Goal: Task Accomplishment & Management: Manage account settings

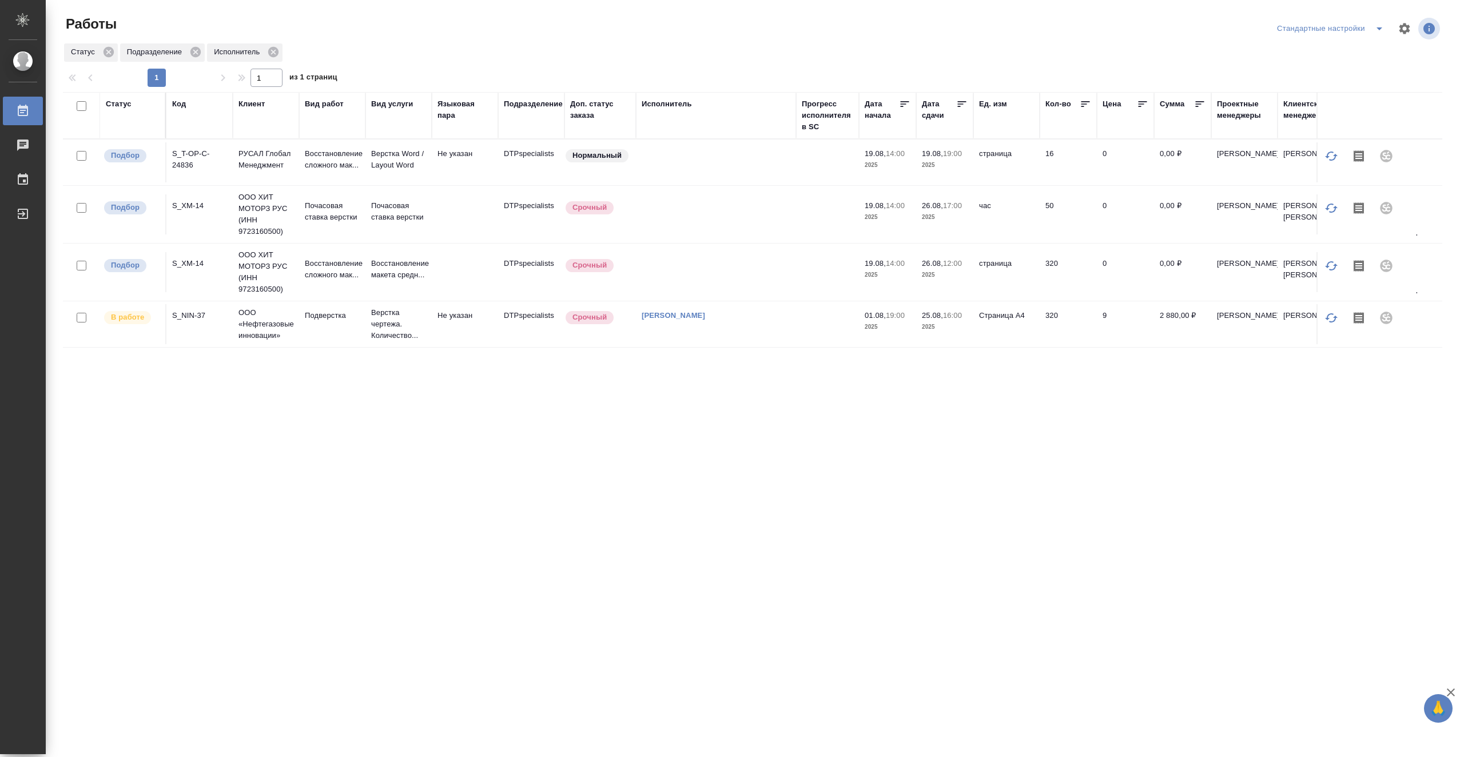
click at [806, 153] on td at bounding box center [827, 162] width 63 height 40
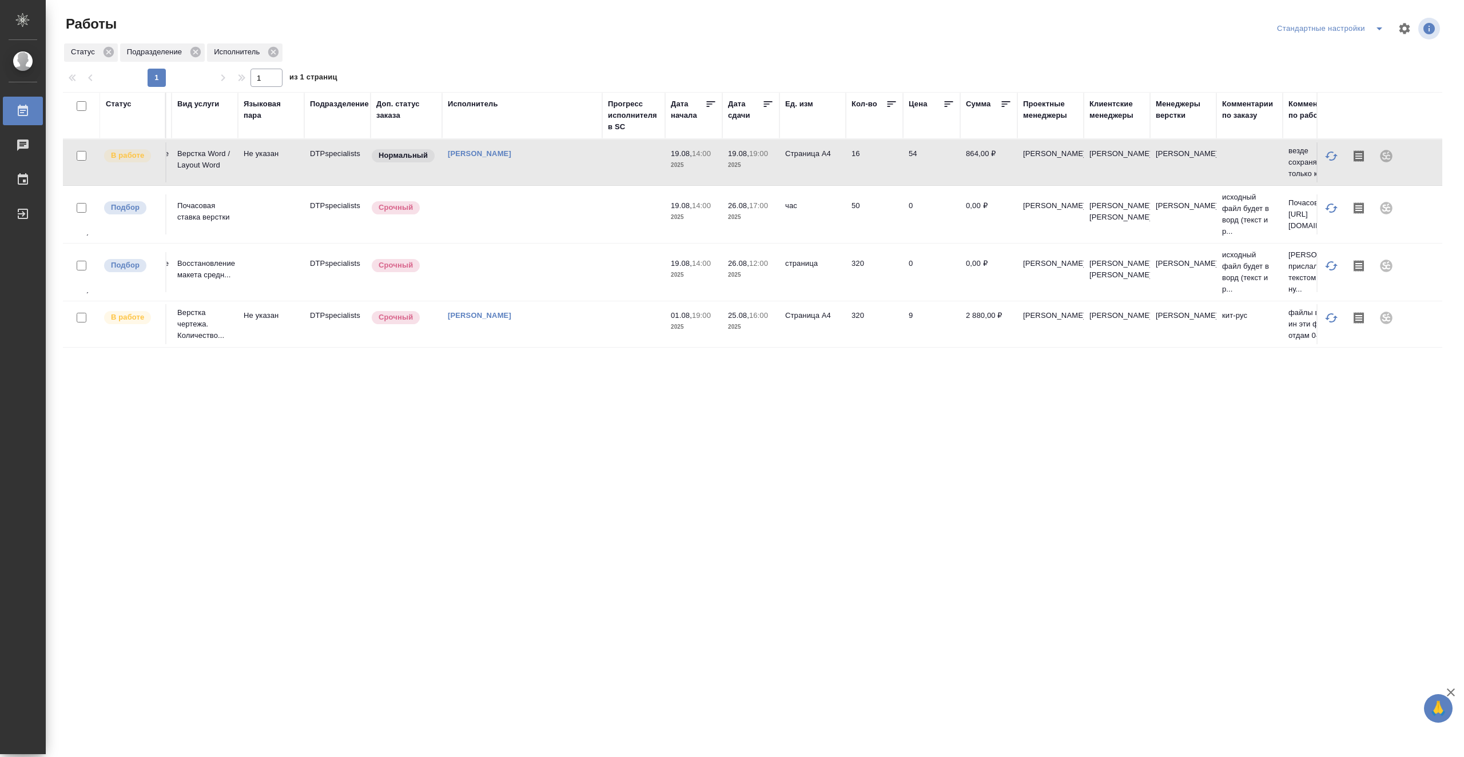
scroll to position [0, 226]
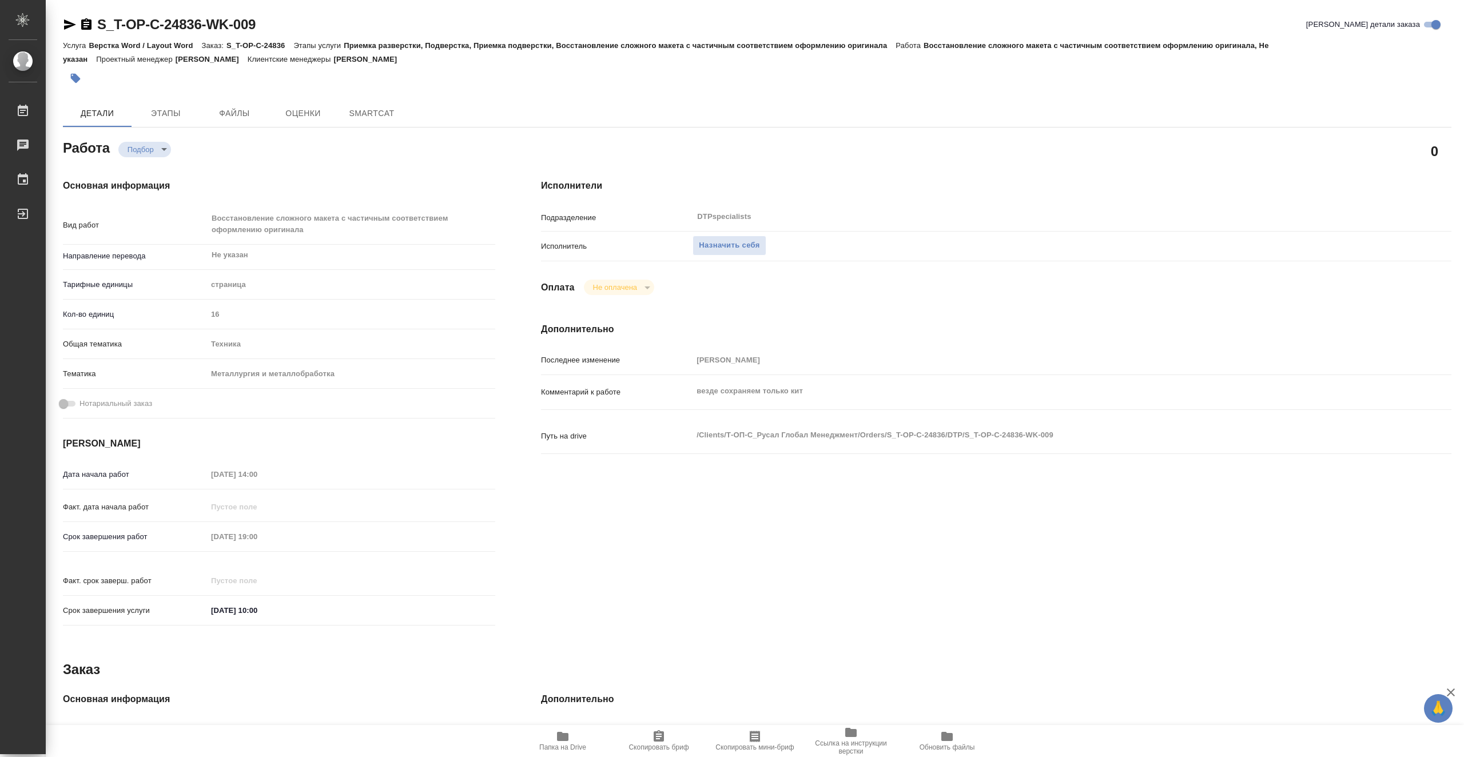
type textarea "x"
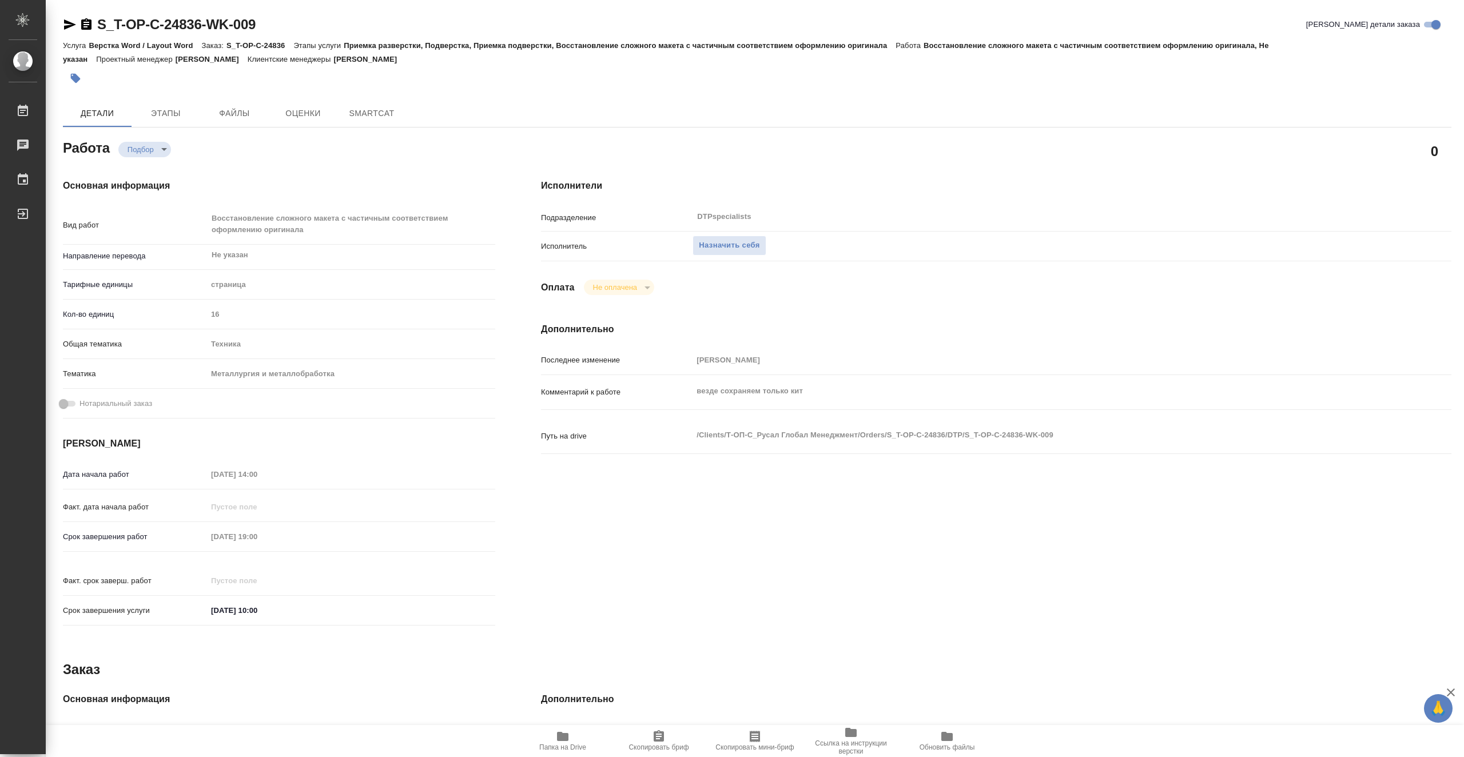
type textarea "x"
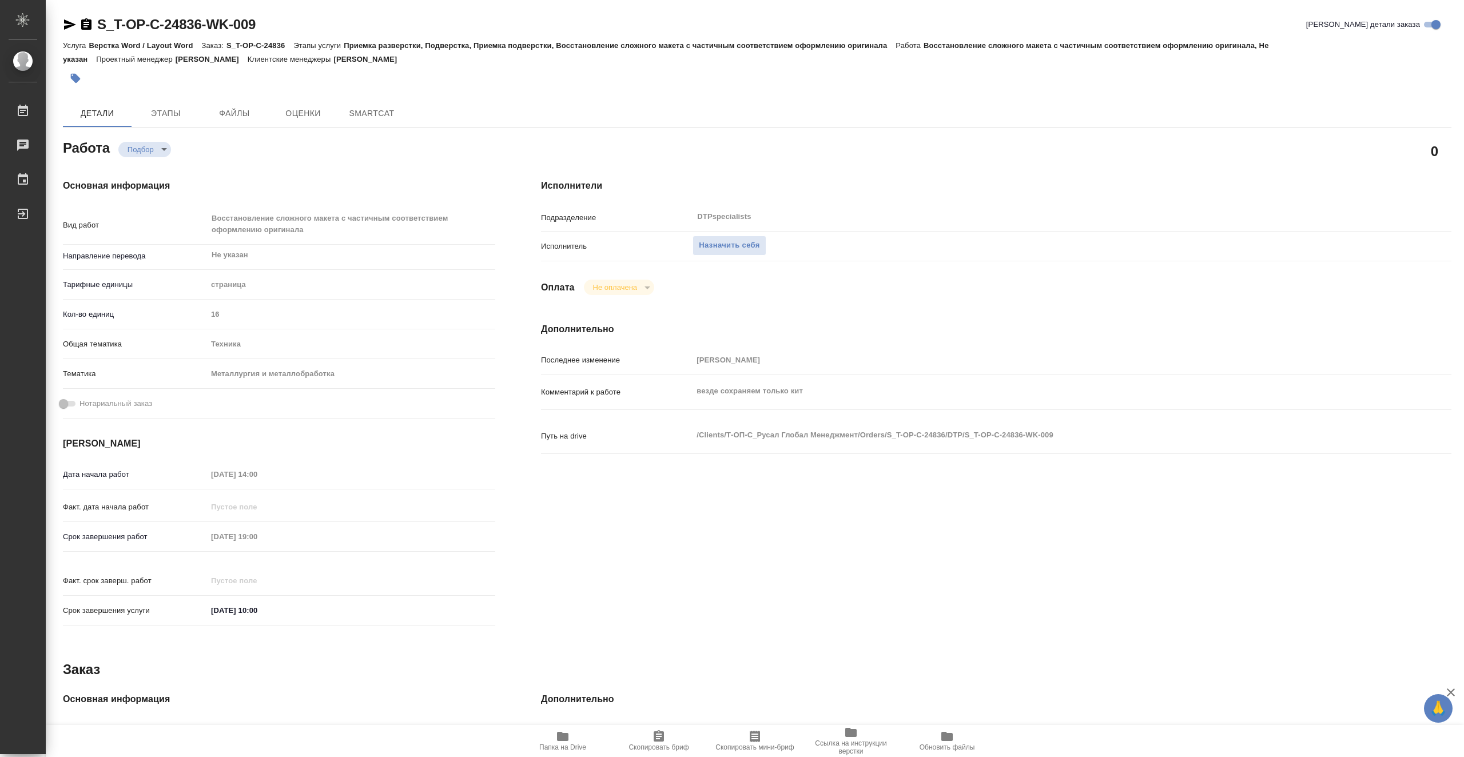
type textarea "x"
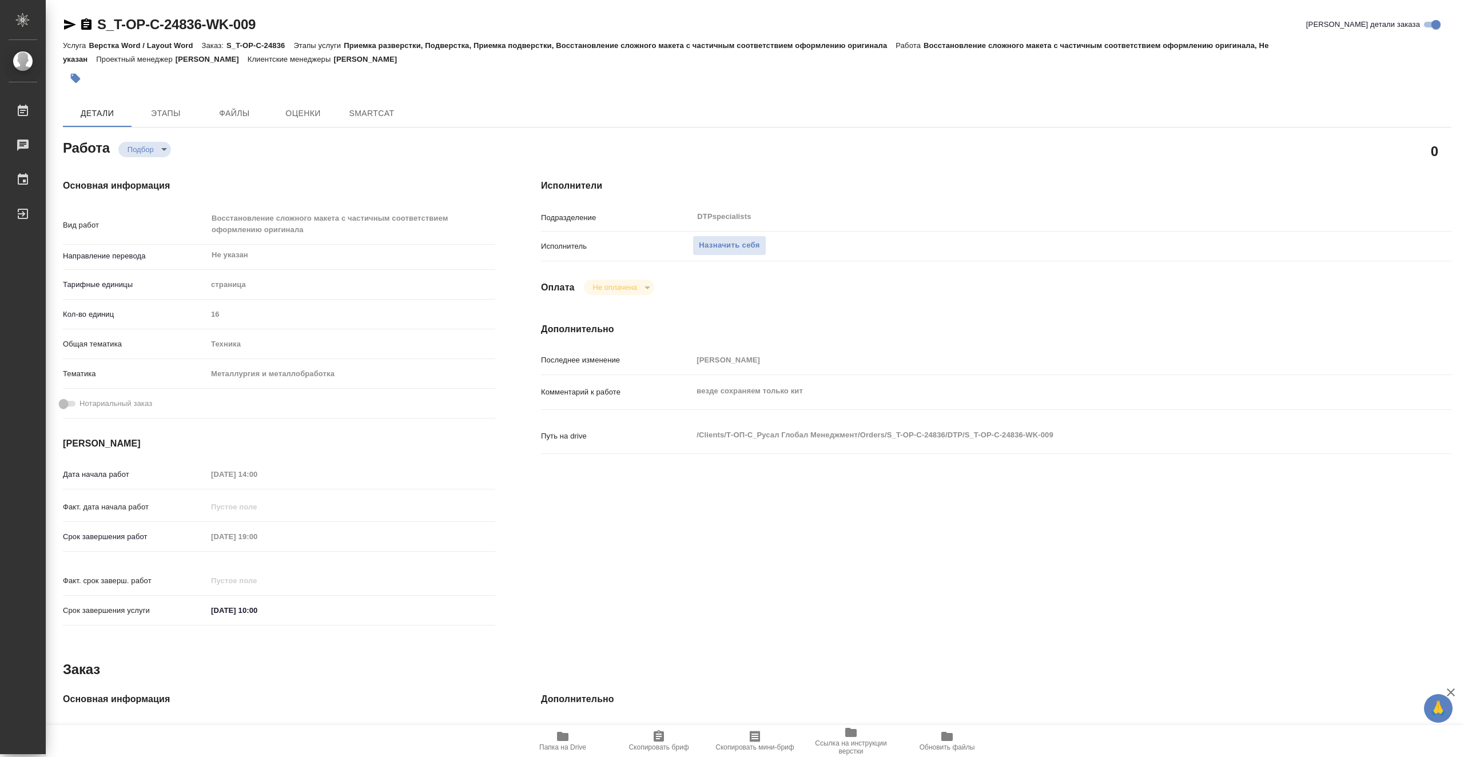
type textarea "x"
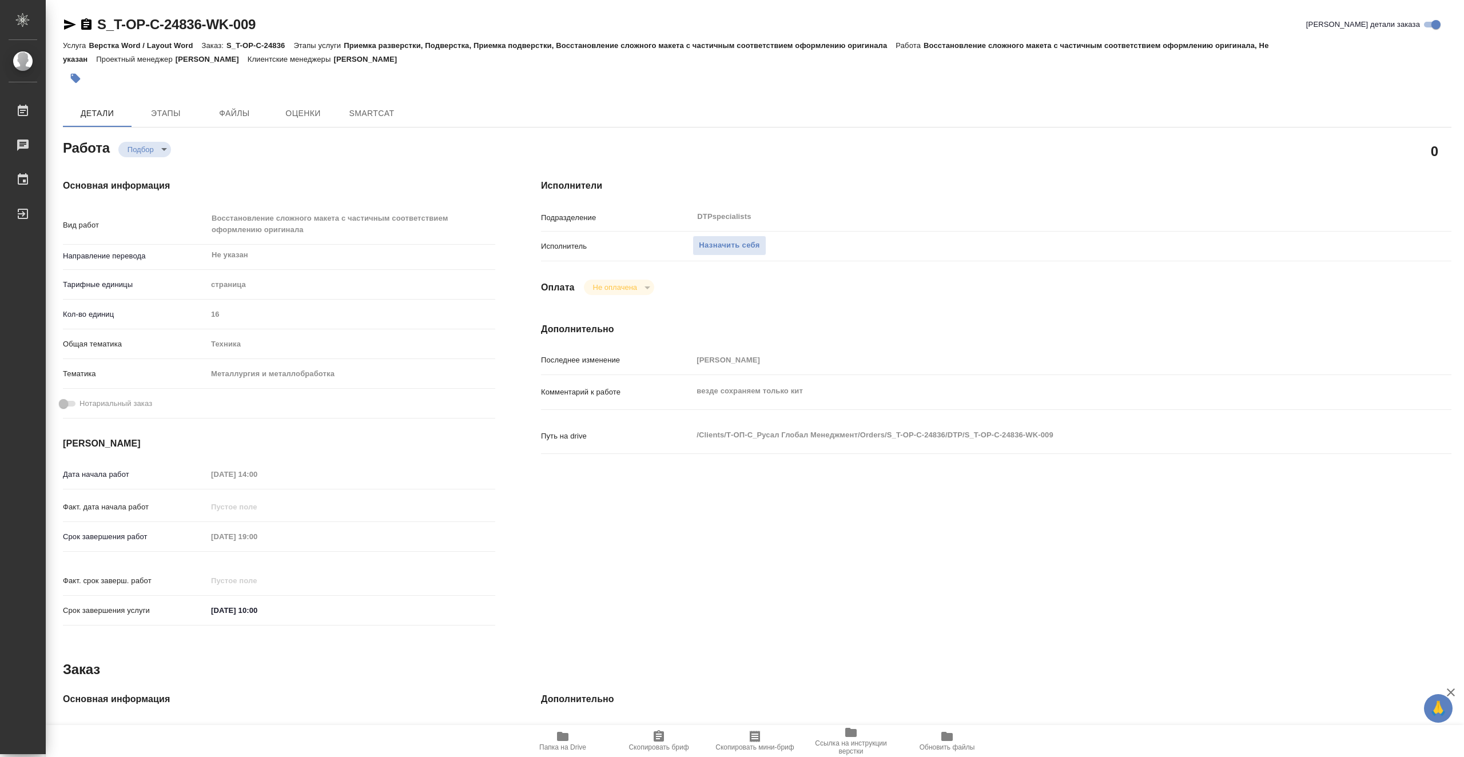
type textarea "x"
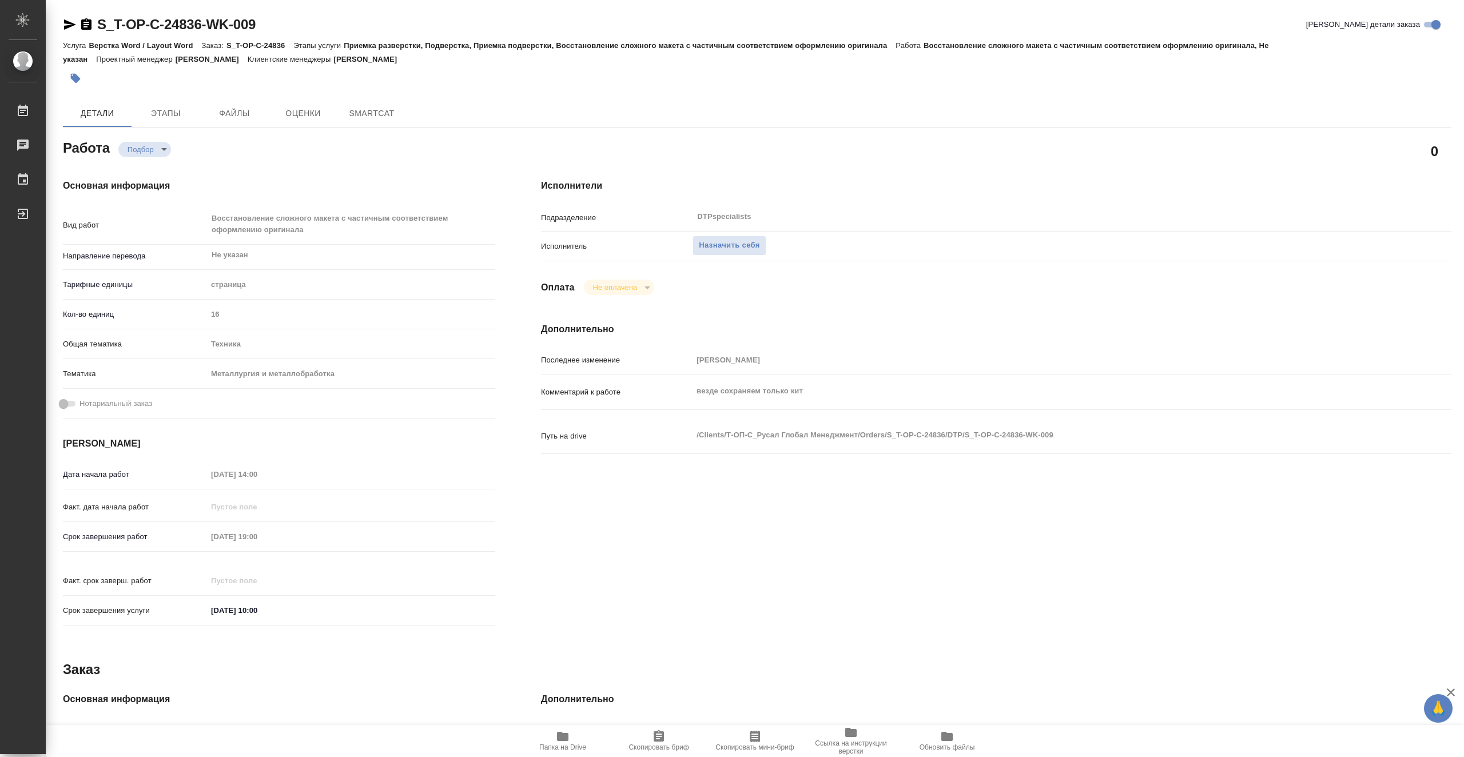
type textarea "x"
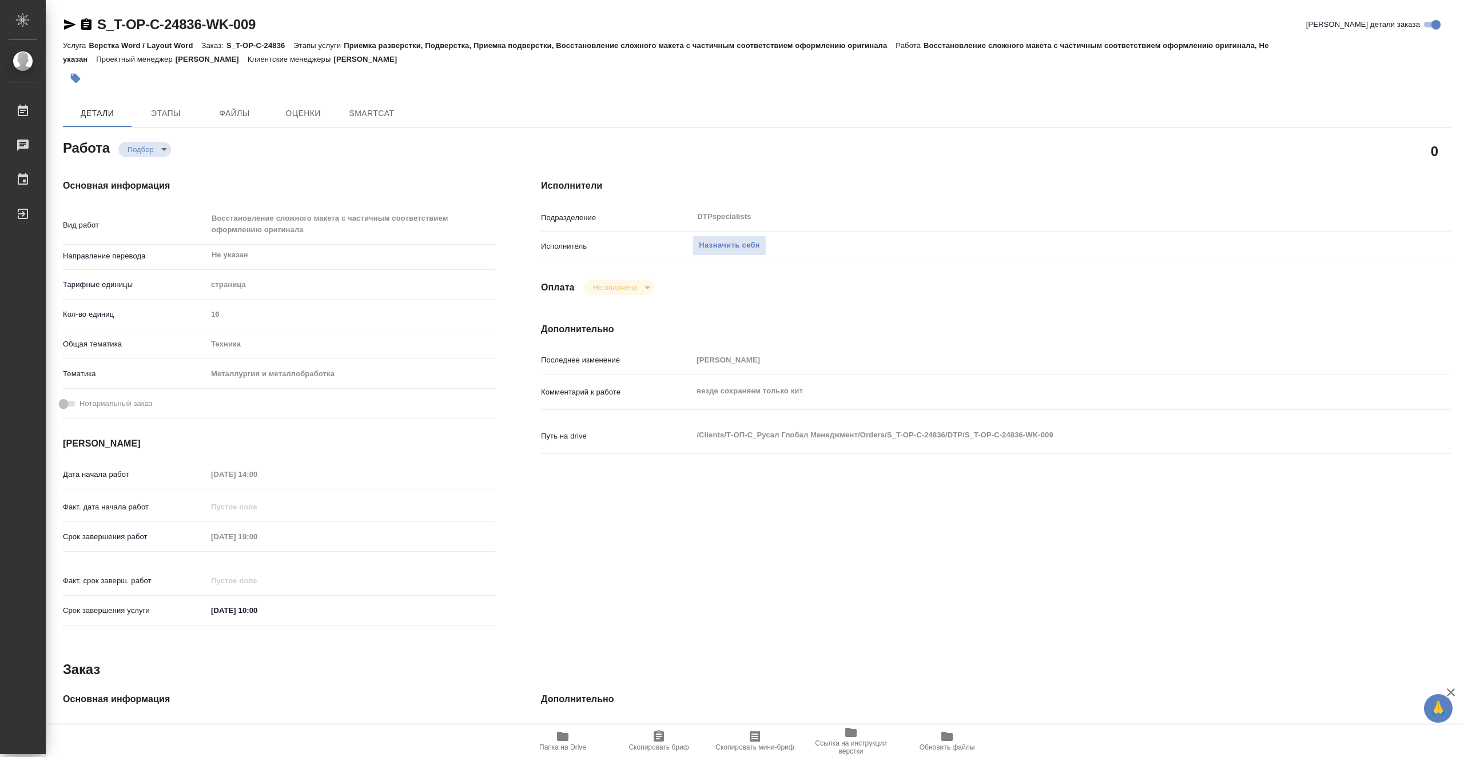
type textarea "x"
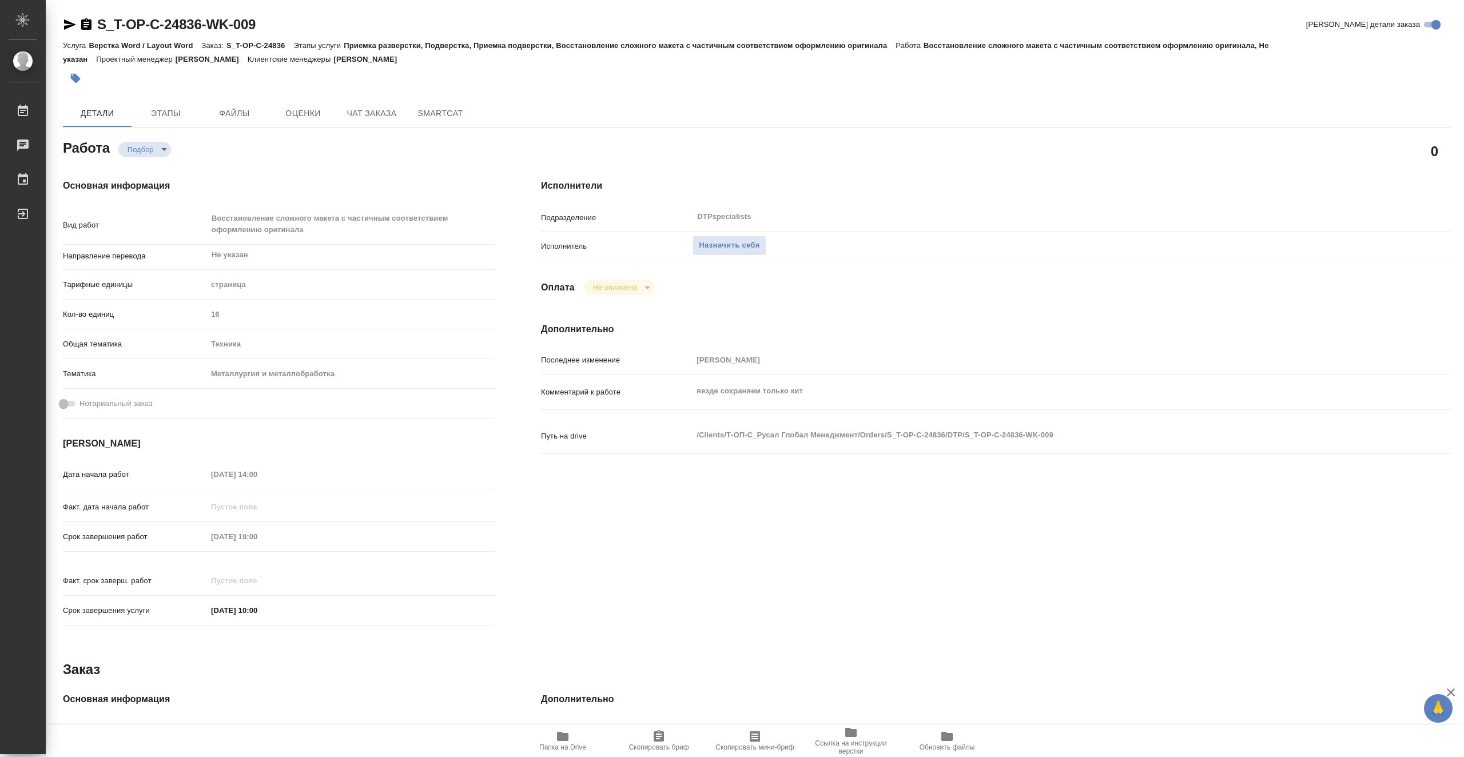
type textarea "x"
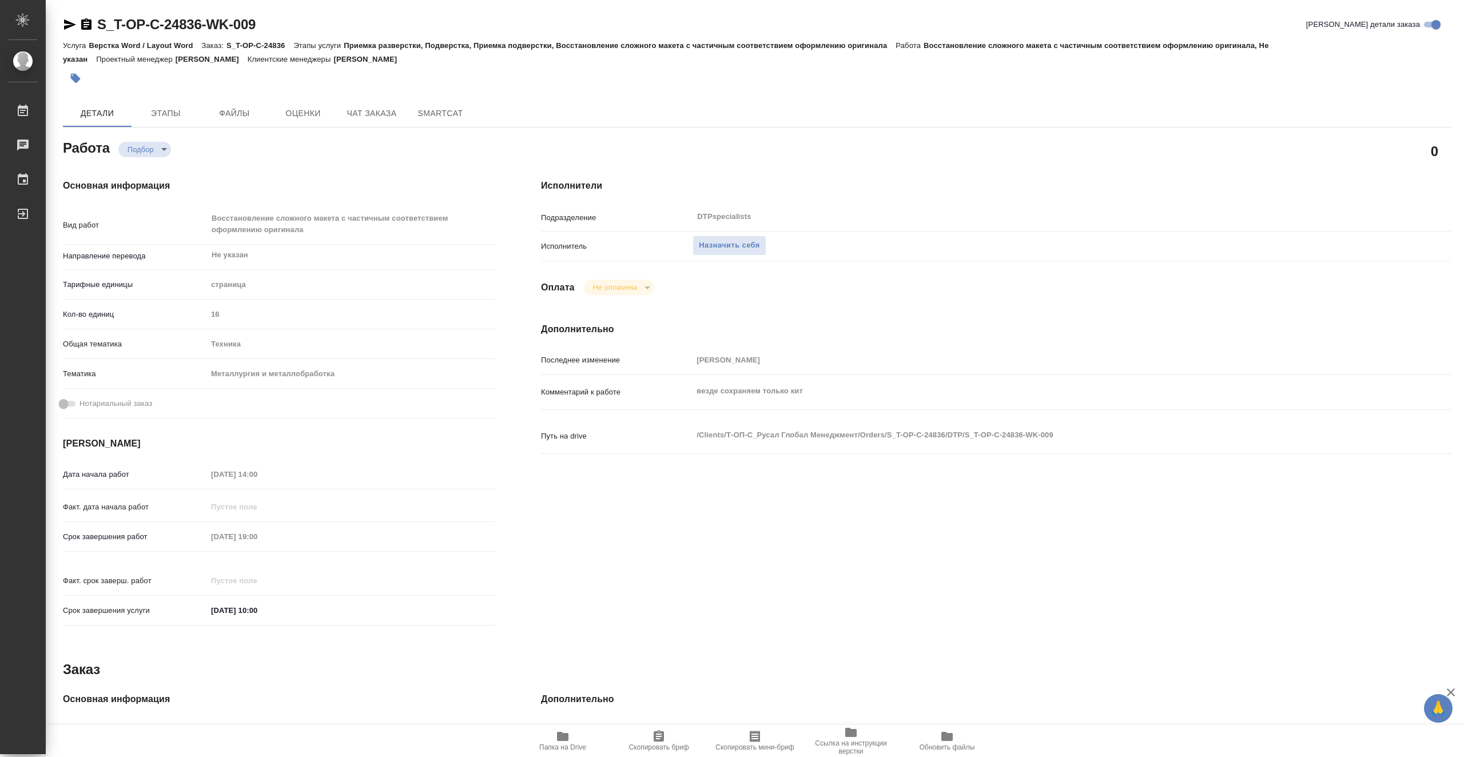
type textarea "x"
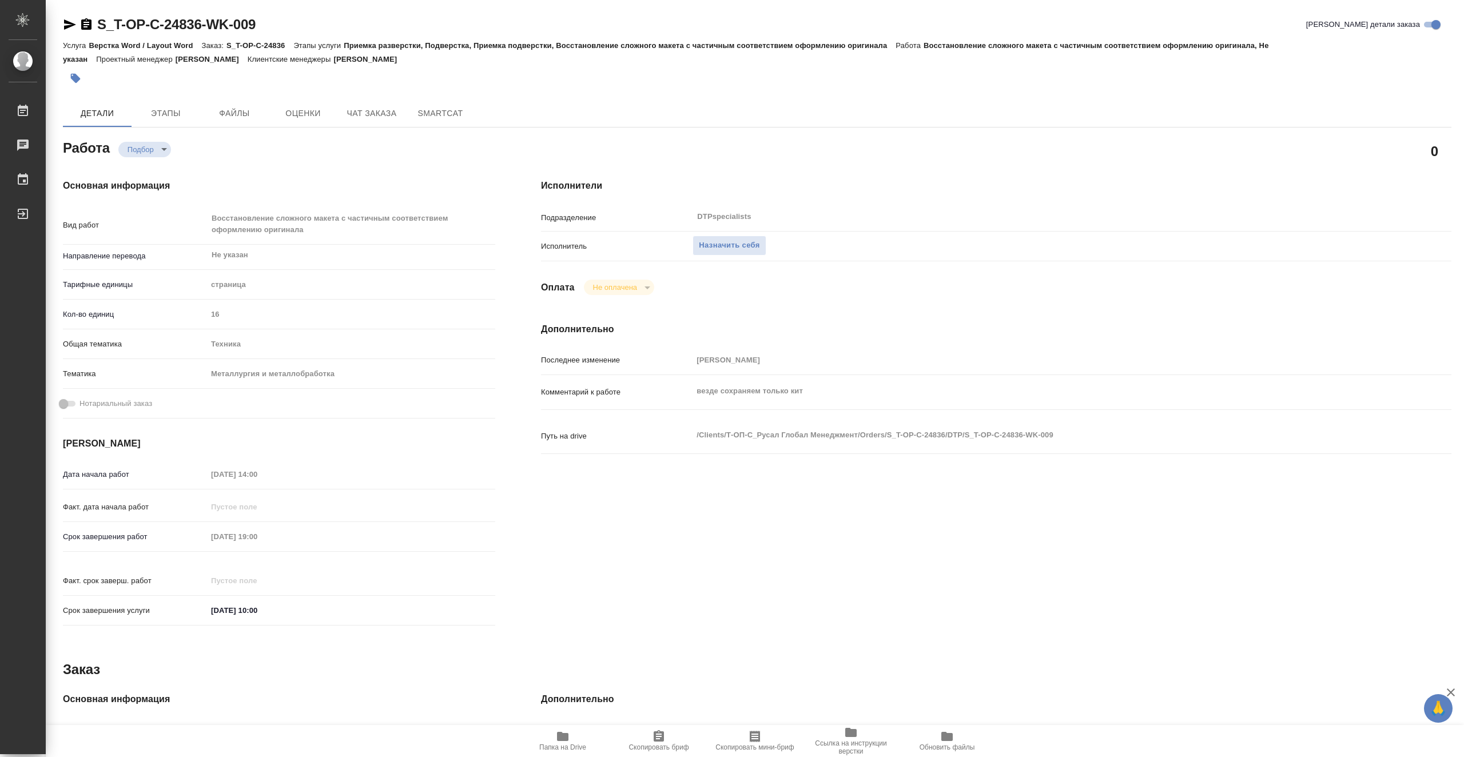
click at [568, 744] on span "Папка на Drive" at bounding box center [562, 747] width 47 height 8
click at [710, 244] on span "Назначить себя" at bounding box center [729, 245] width 61 height 13
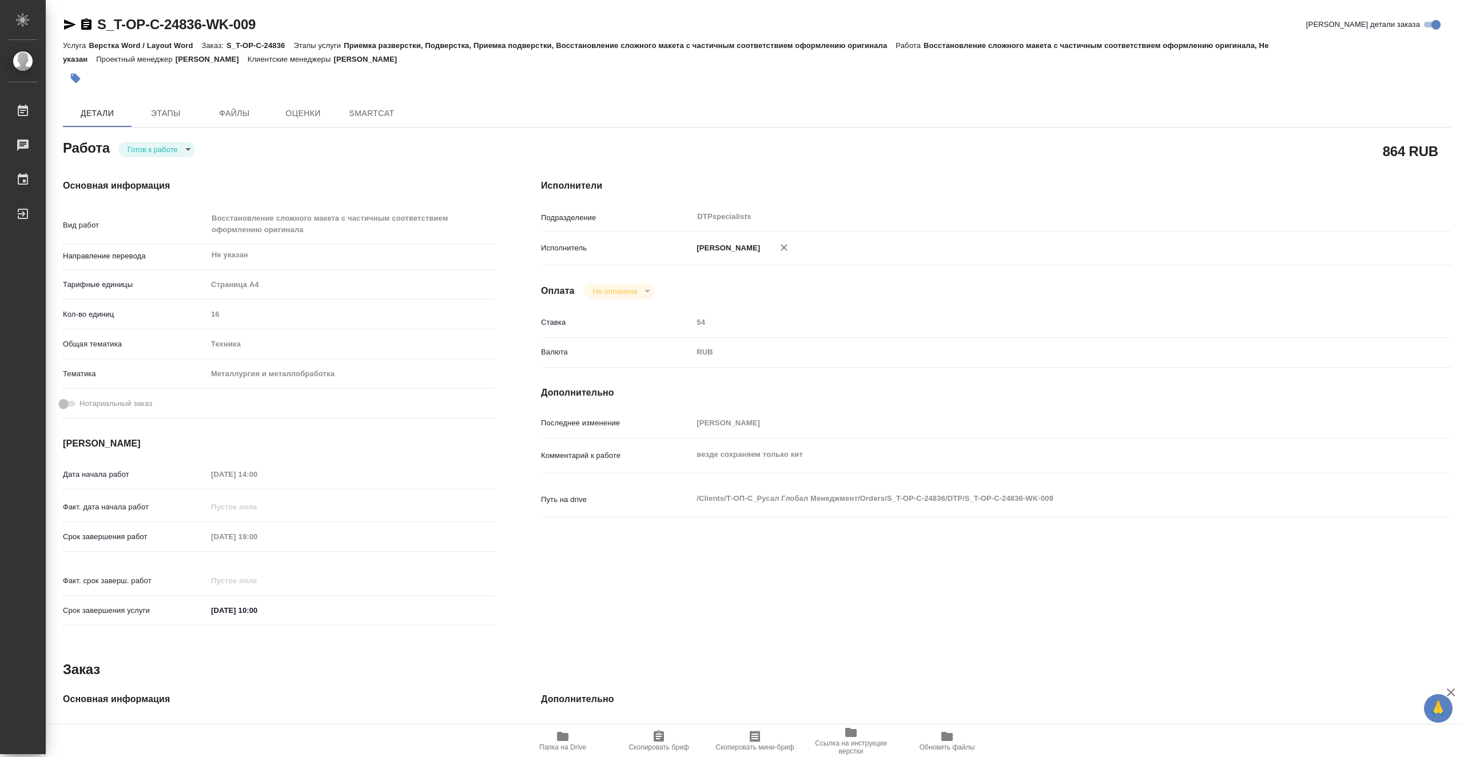
type textarea "x"
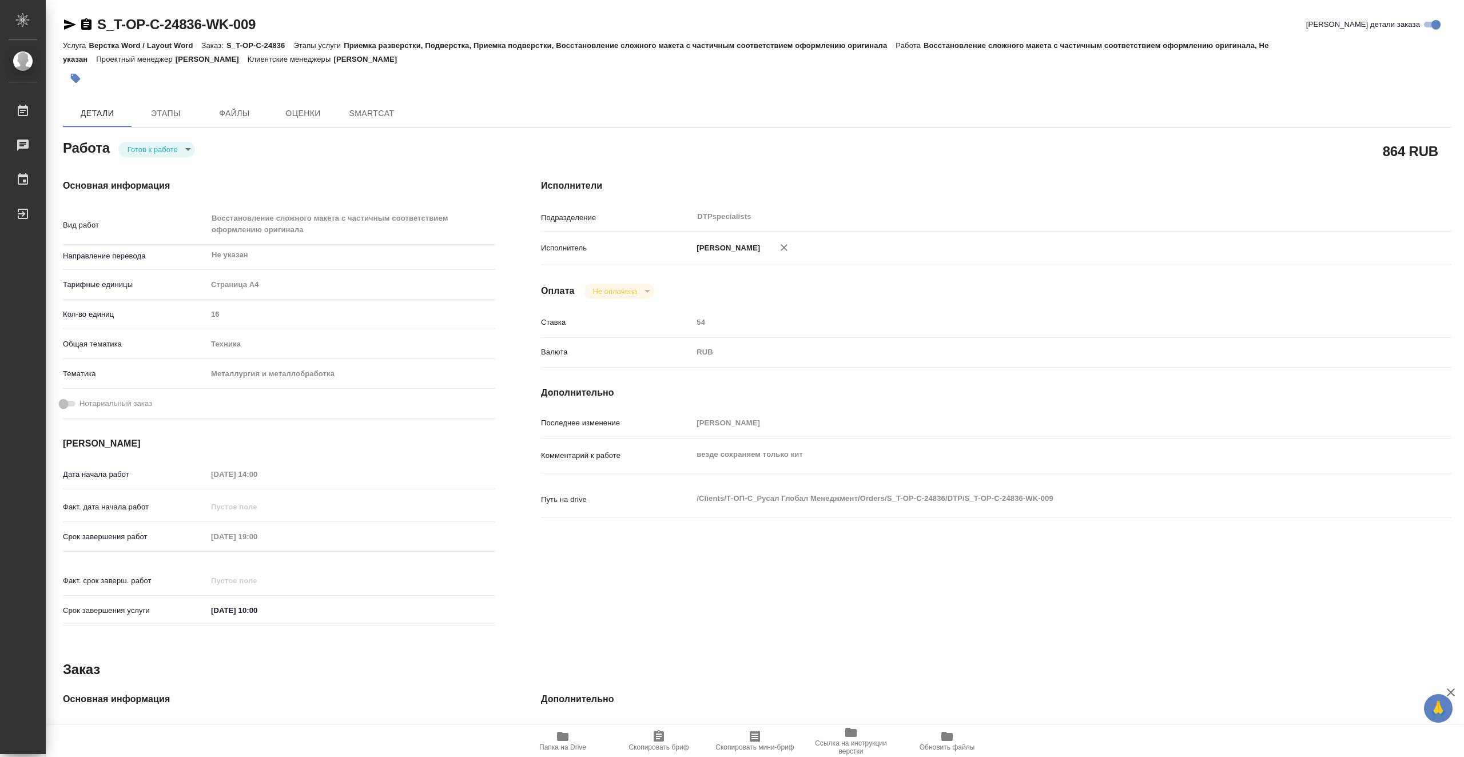
type textarea "x"
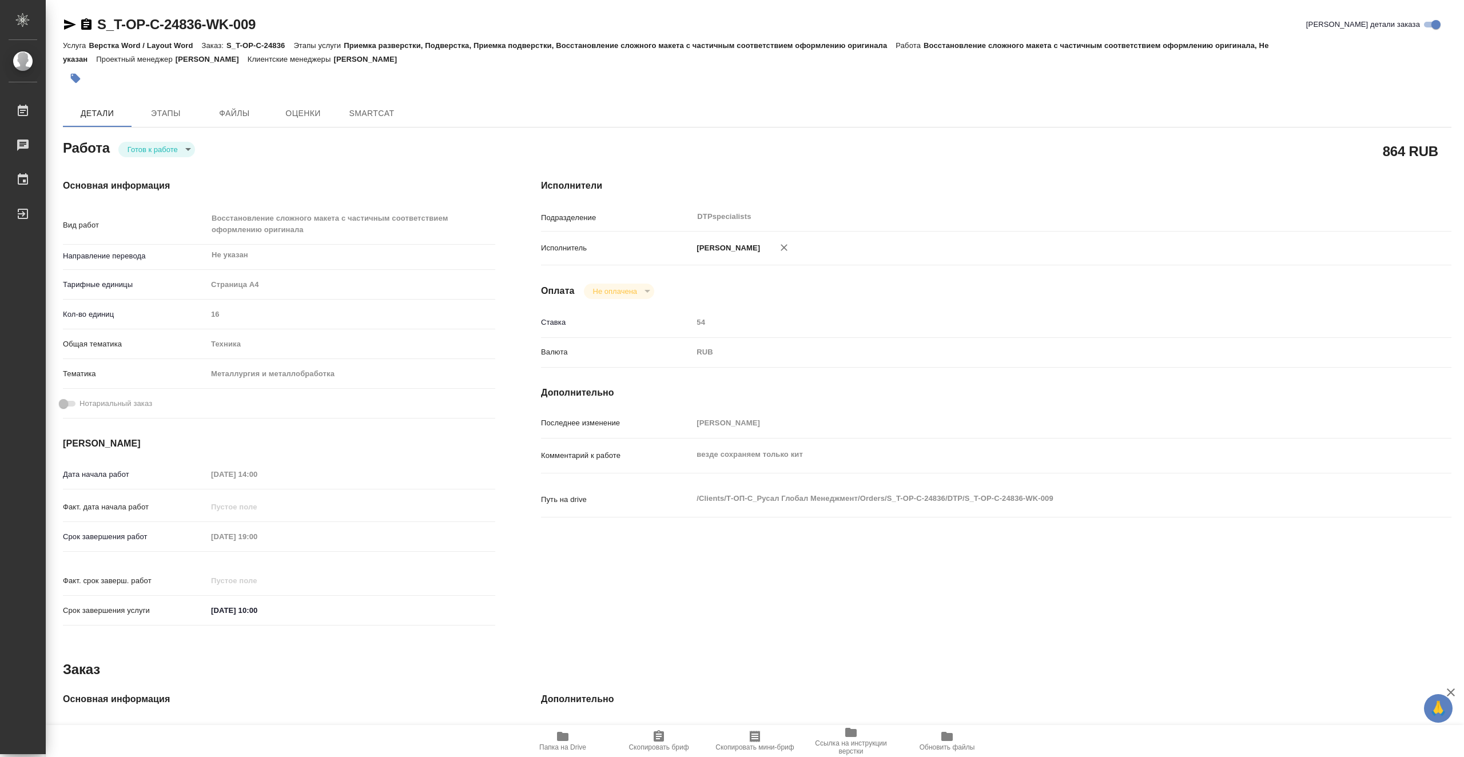
type textarea "x"
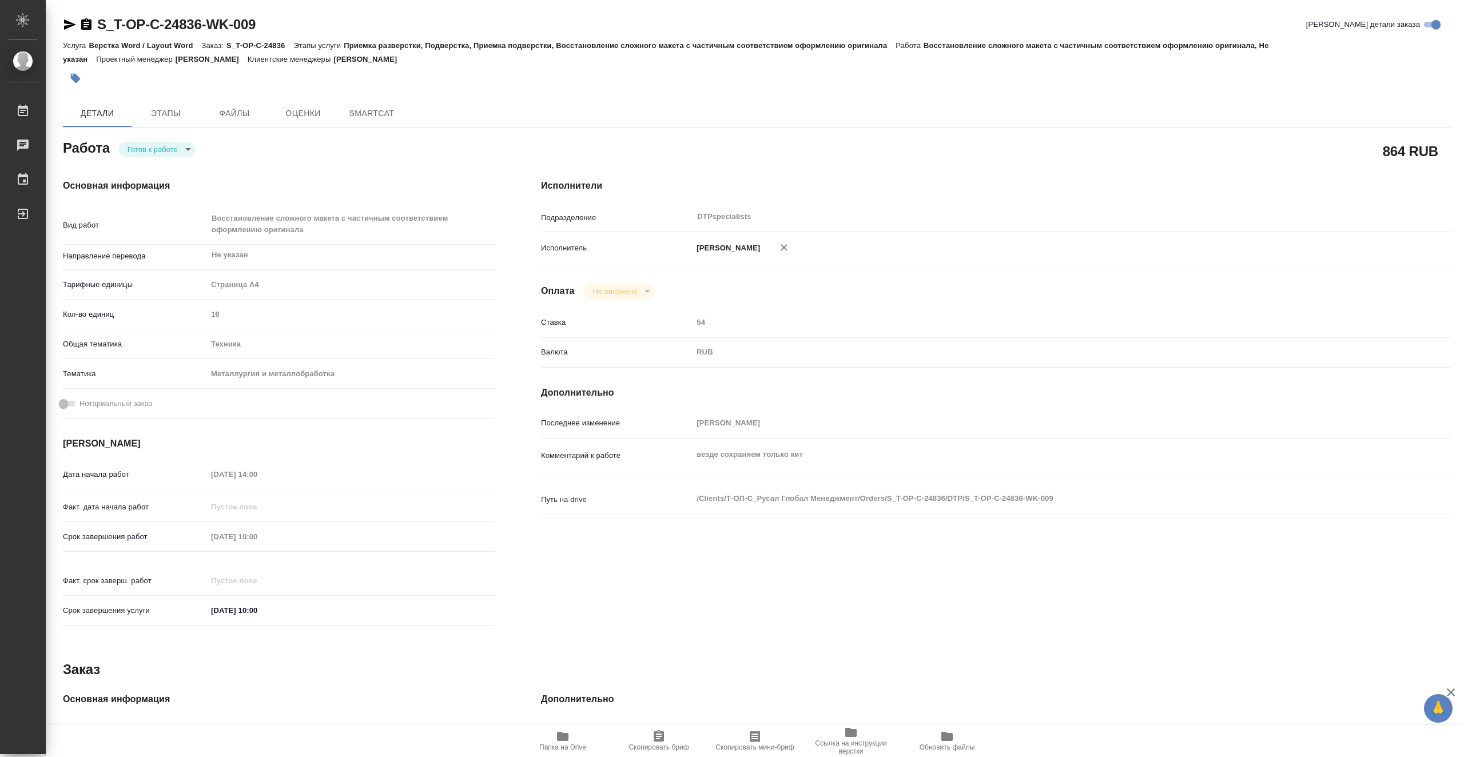
type textarea "x"
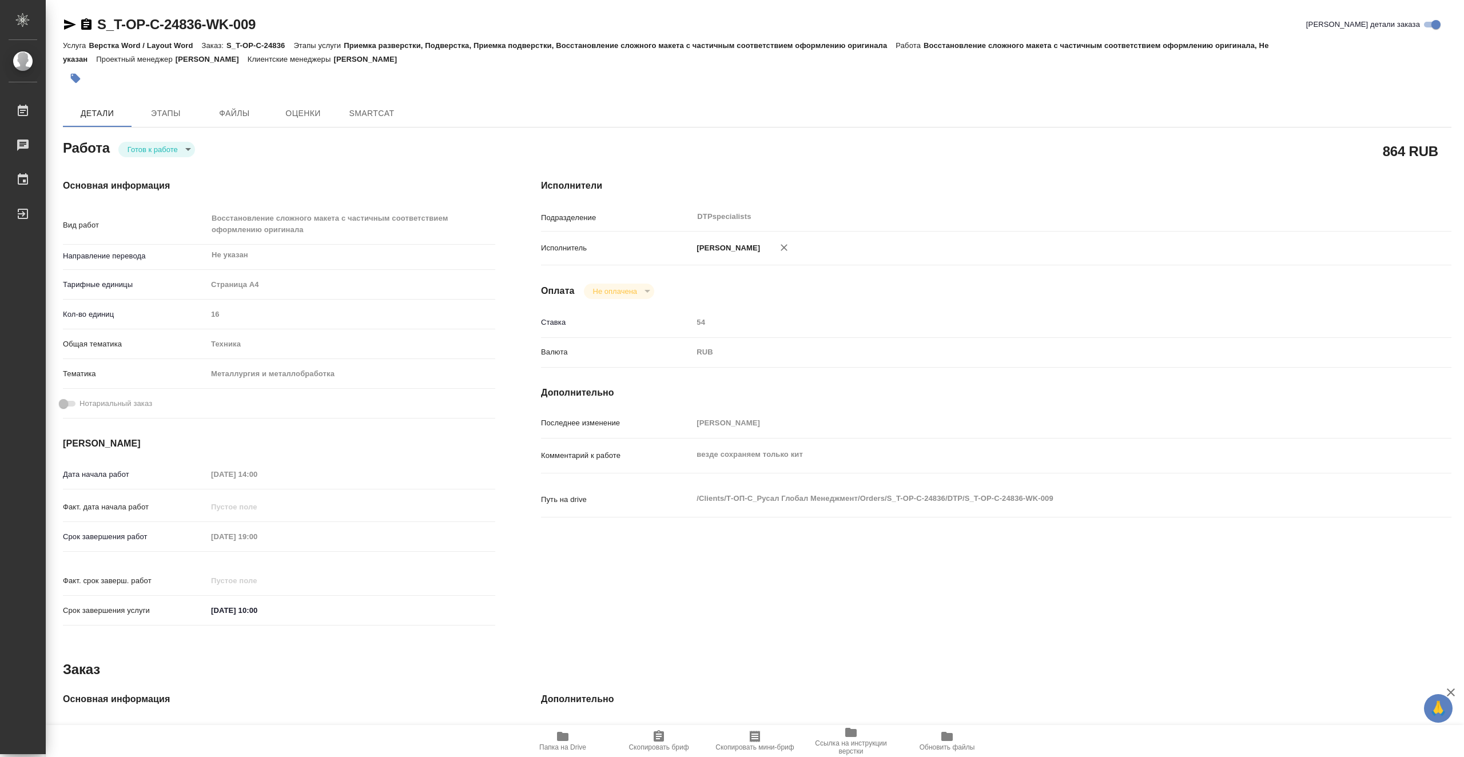
type textarea "x"
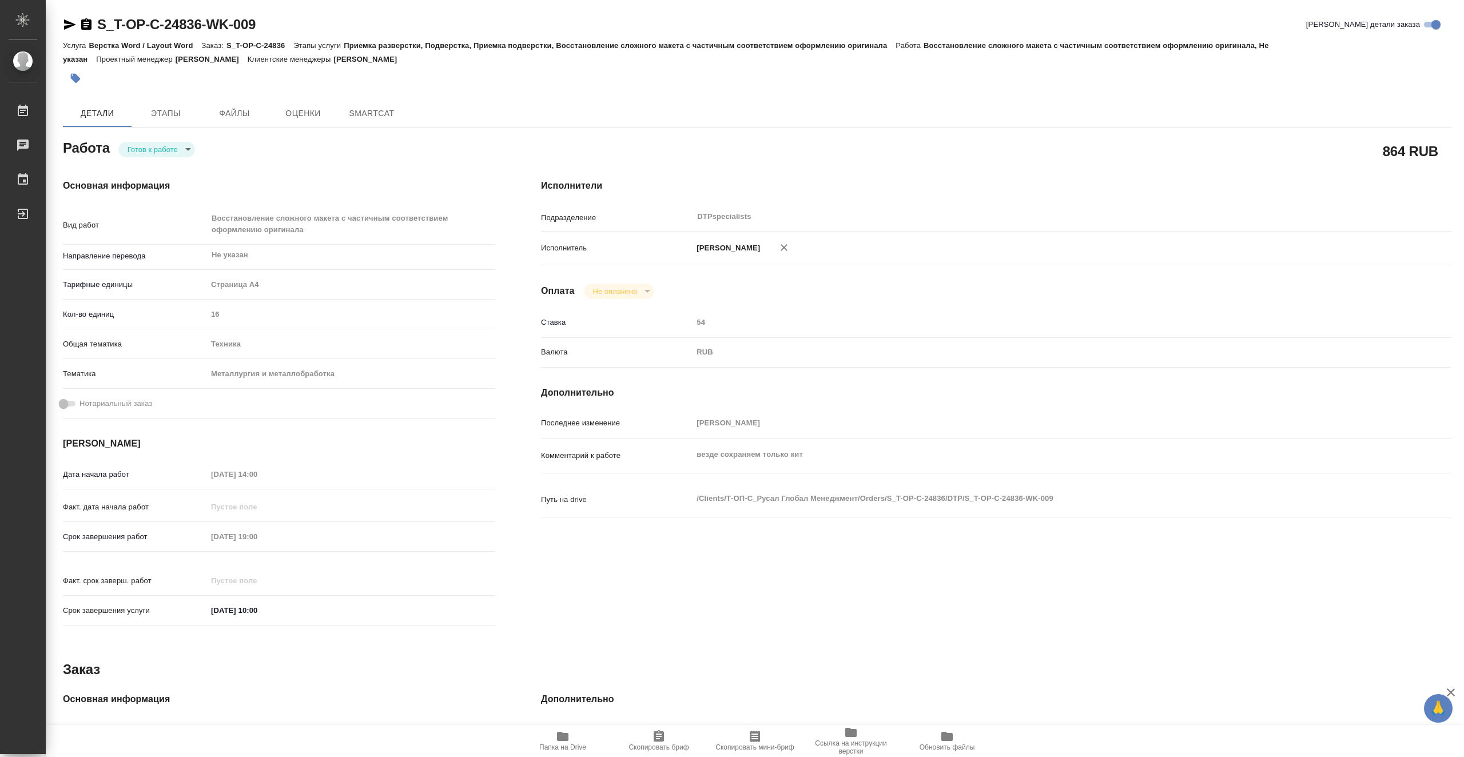
type textarea "x"
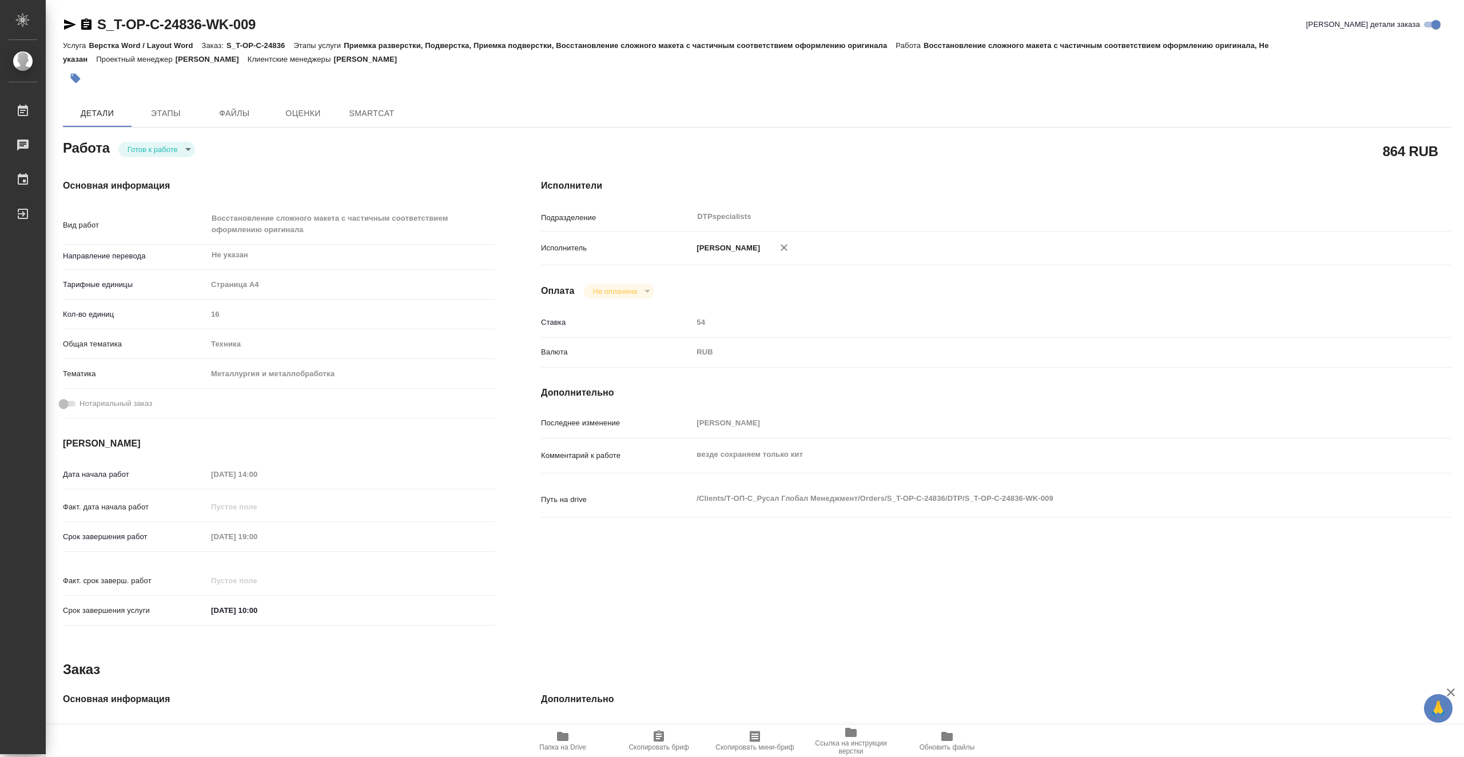
type textarea "x"
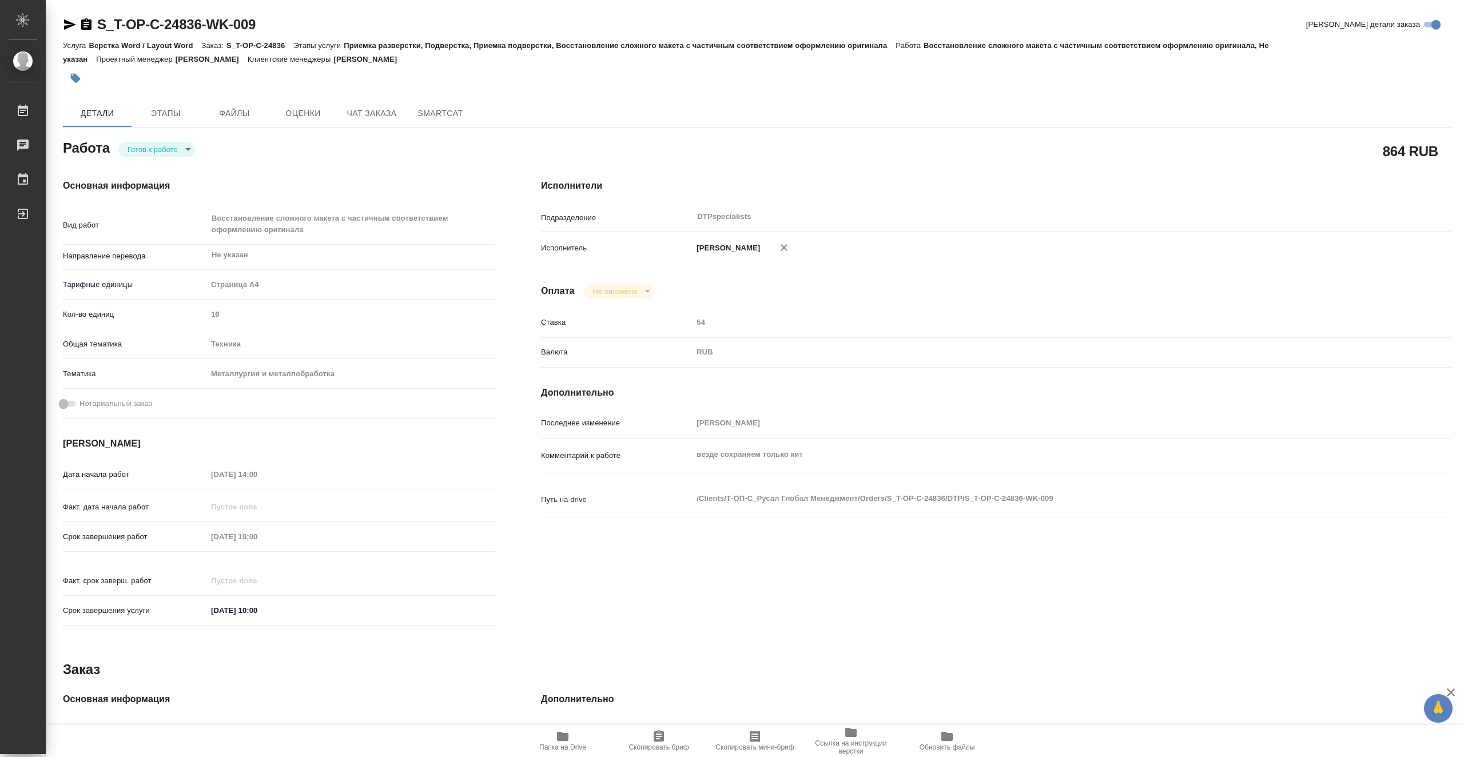
type textarea "x"
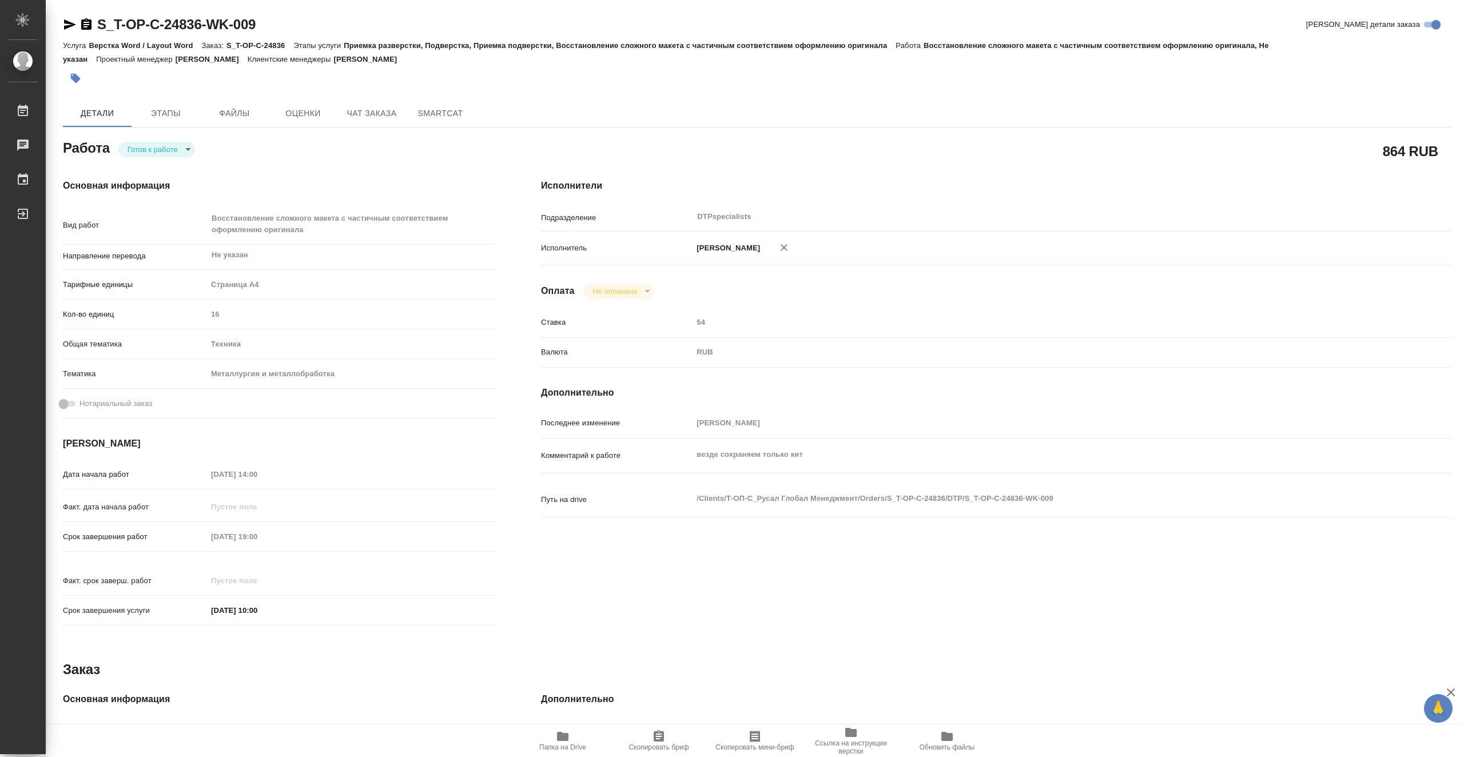
click at [172, 150] on body "🙏 .cls-1 fill:#fff; AWATERA Vasiutchenko Aleksandr Работы Чаты График Выйти S_T…" at bounding box center [732, 378] width 1464 height 757
type textarea "x"
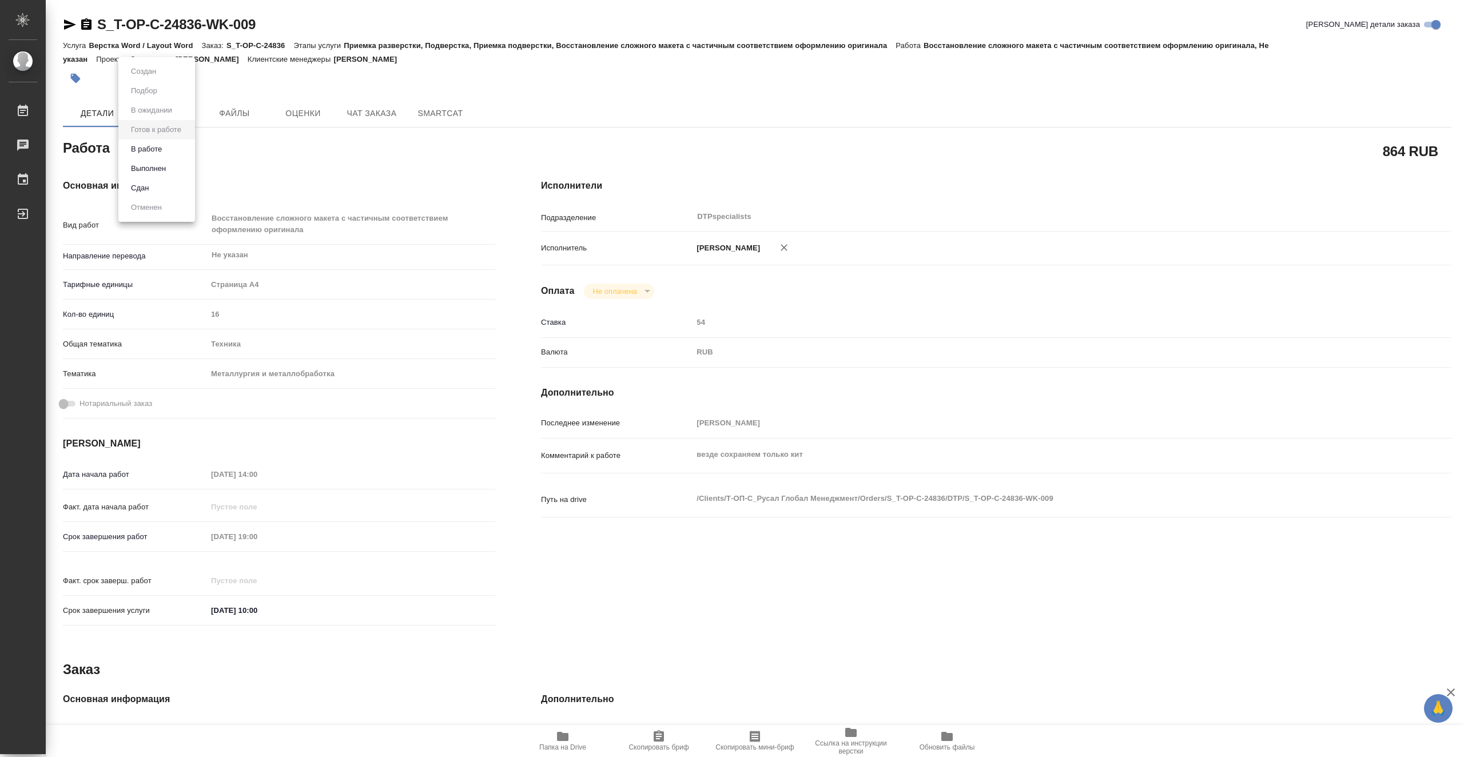
type textarea "x"
click at [171, 151] on li "В работе" at bounding box center [156, 149] width 77 height 19
type textarea "x"
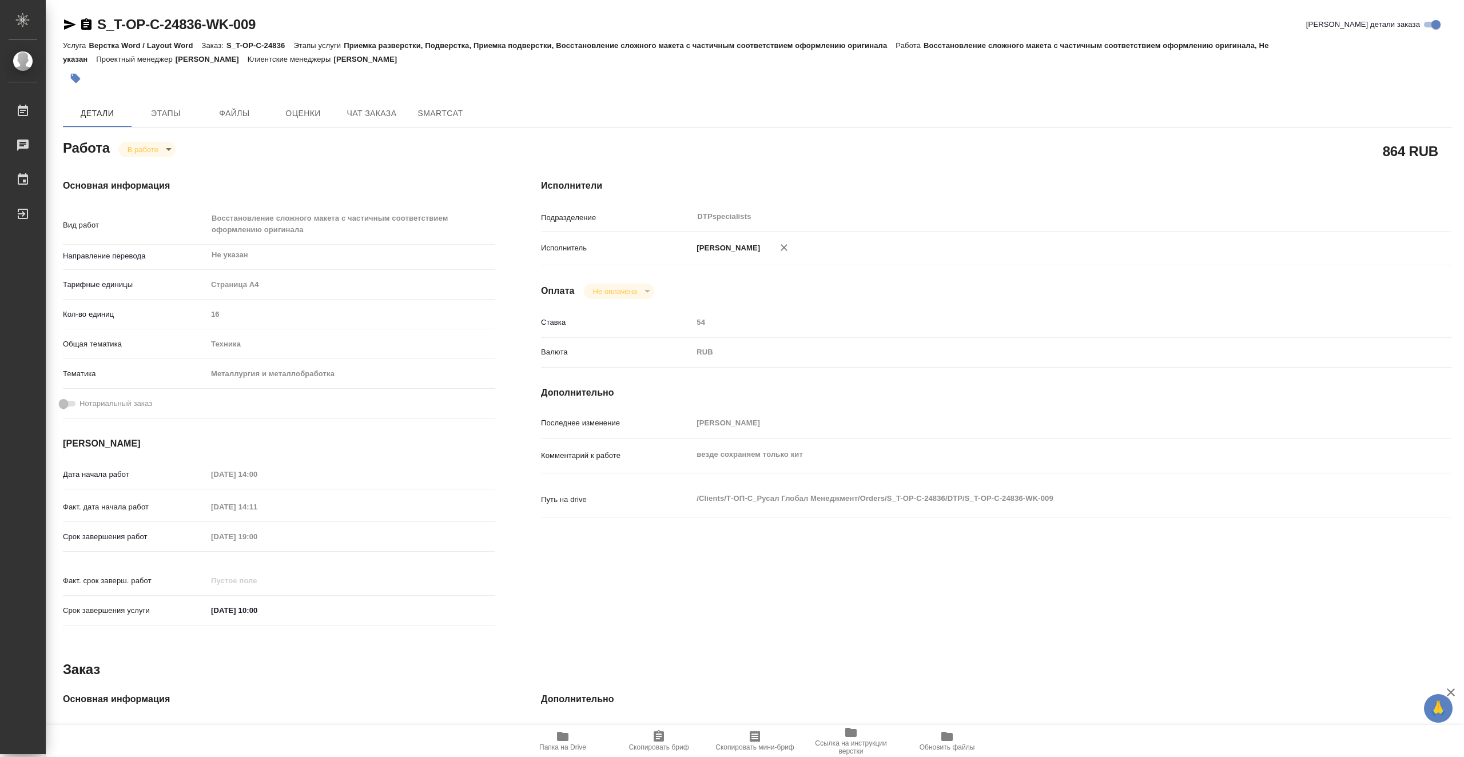
type textarea "x"
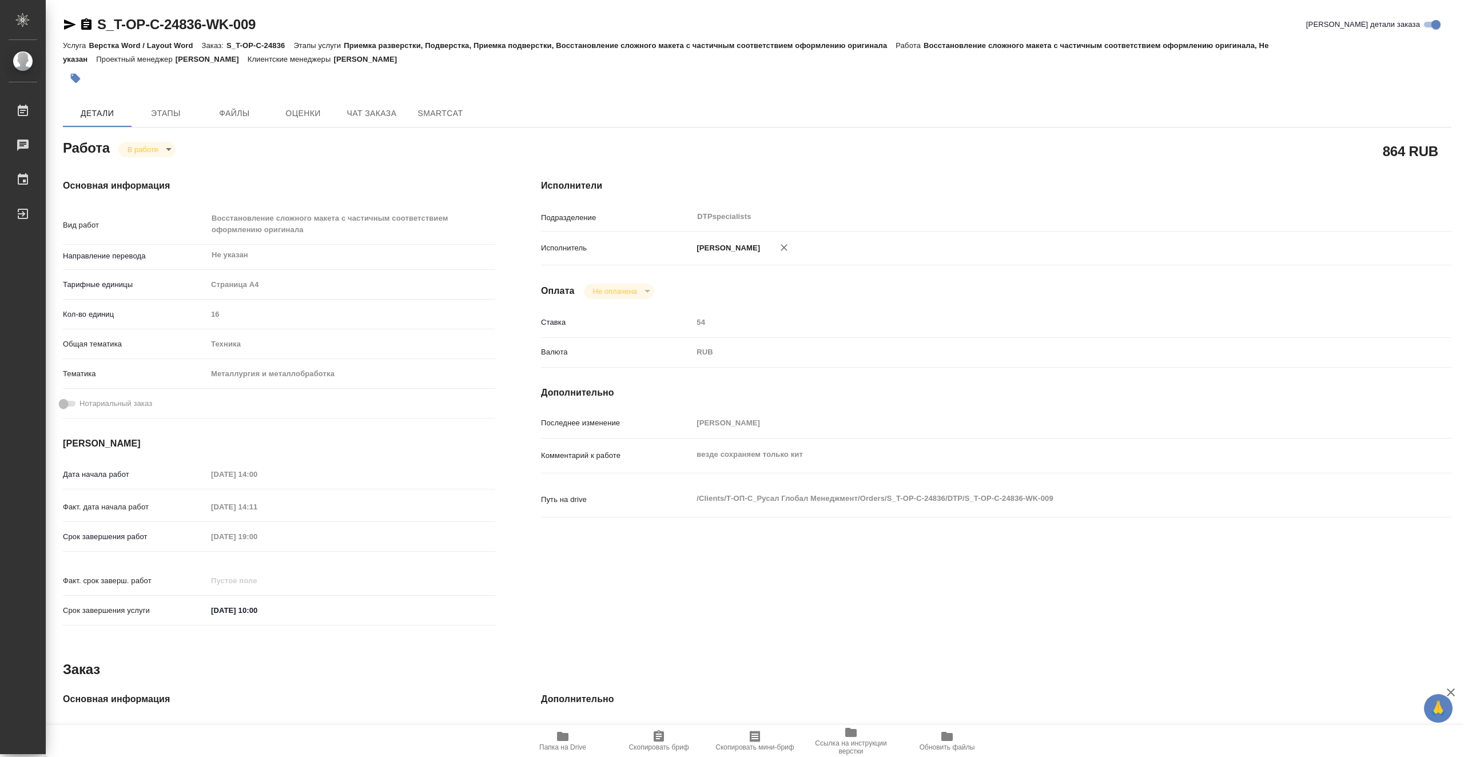
type textarea "x"
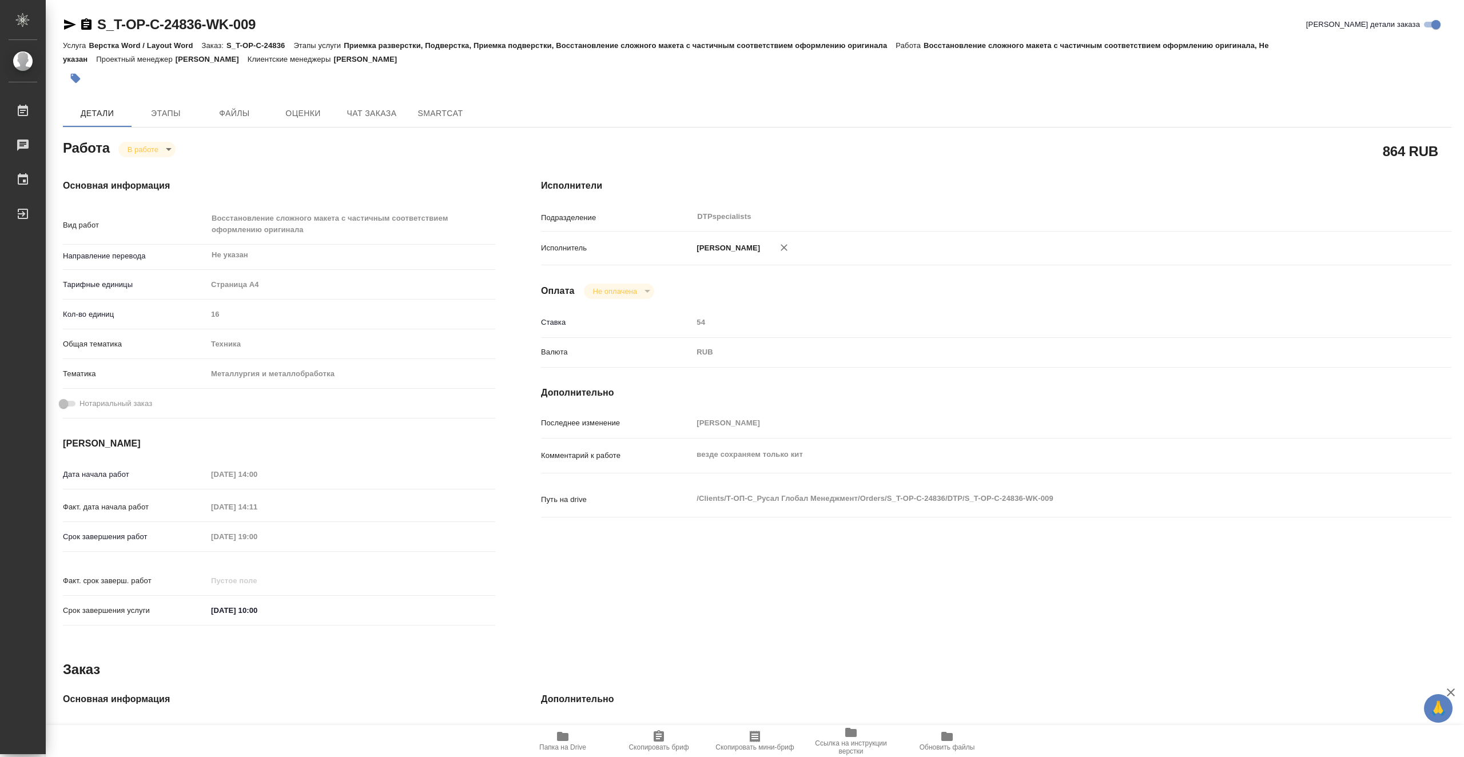
type textarea "x"
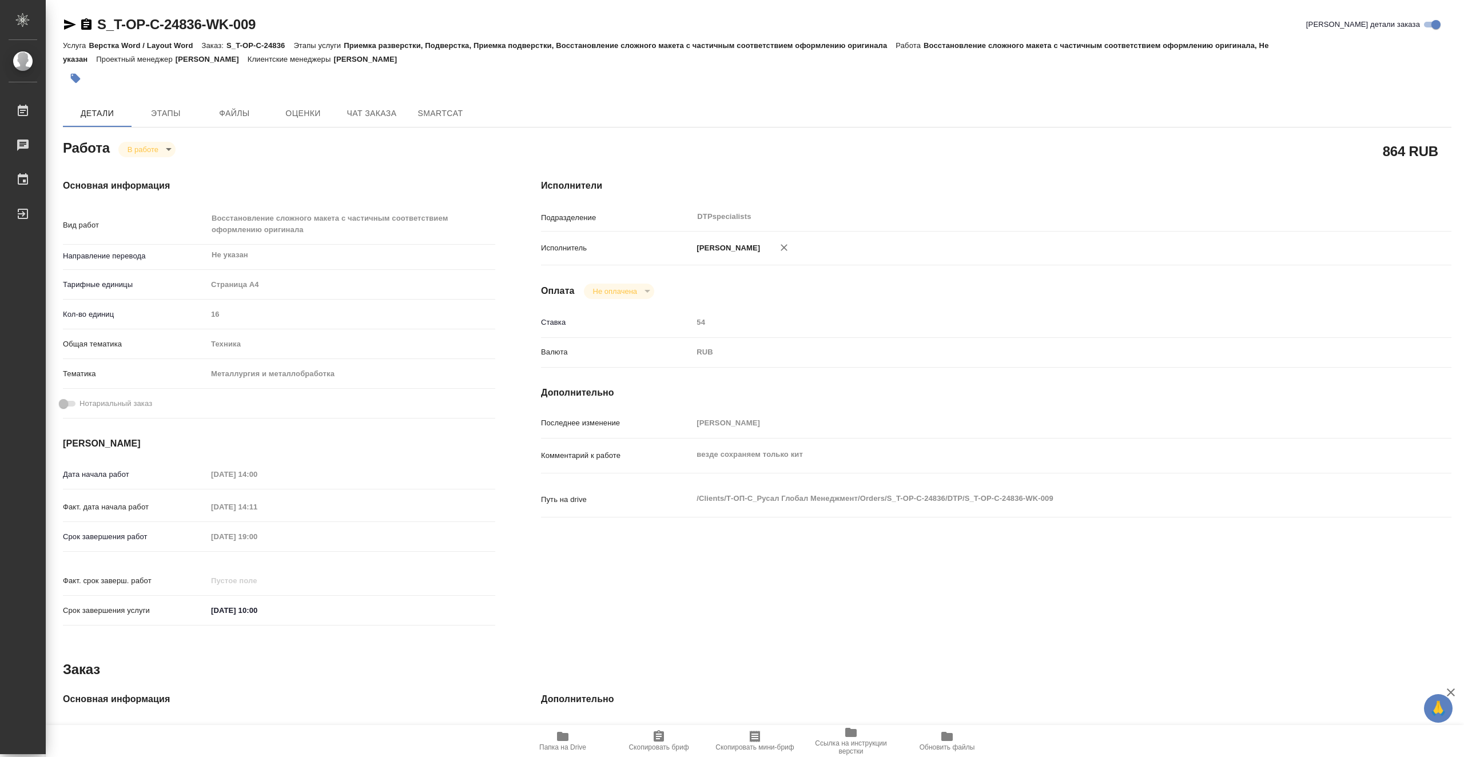
type textarea "x"
drag, startPoint x: 270, startPoint y: 21, endPoint x: 101, endPoint y: 19, distance: 168.7
click at [101, 19] on div "S_T-OP-C-24836-WK-009 Кратко детали заказа" at bounding box center [757, 24] width 1388 height 18
copy link "S_T-OP-C-24836-WK-009"
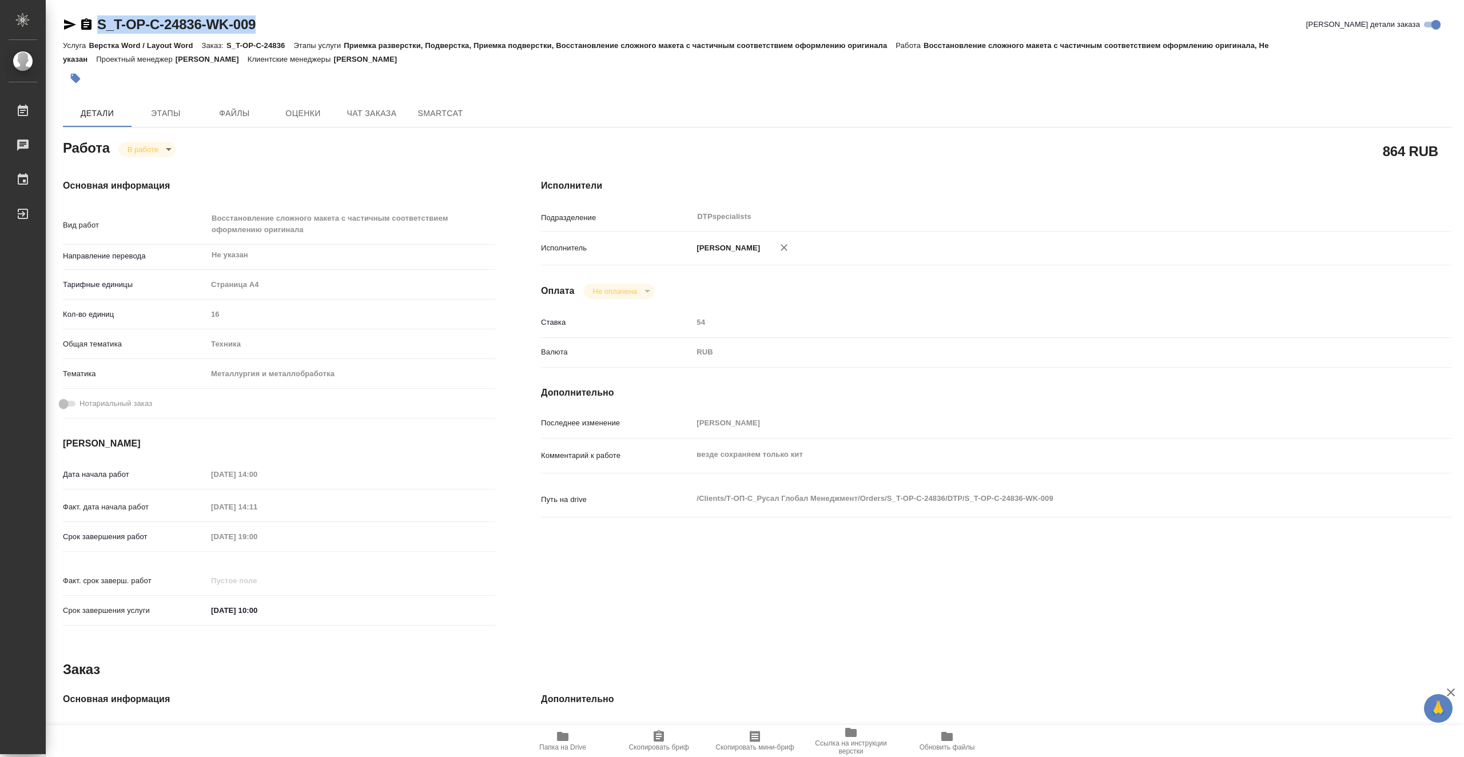
type textarea "x"
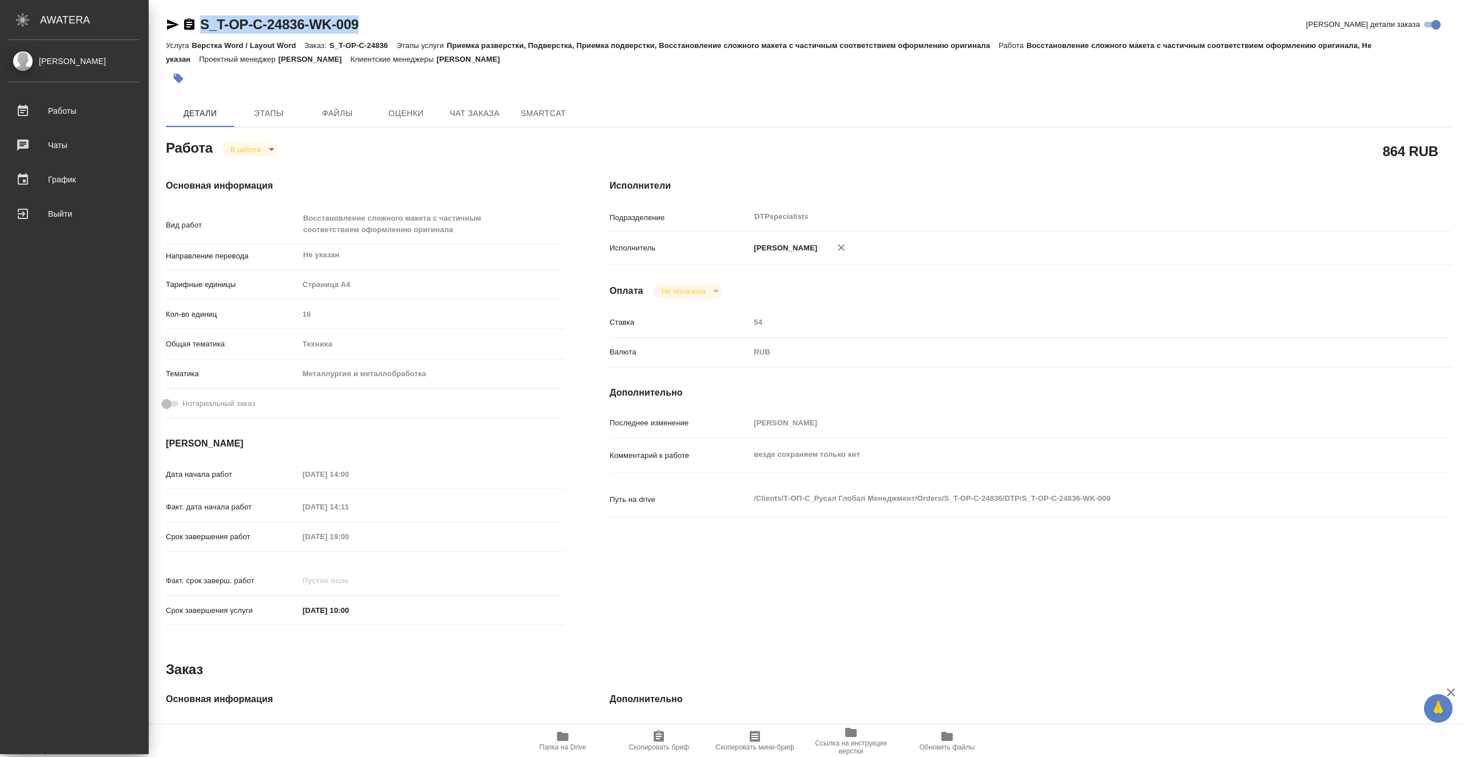
type textarea "x"
